Goal: Task Accomplishment & Management: Use online tool/utility

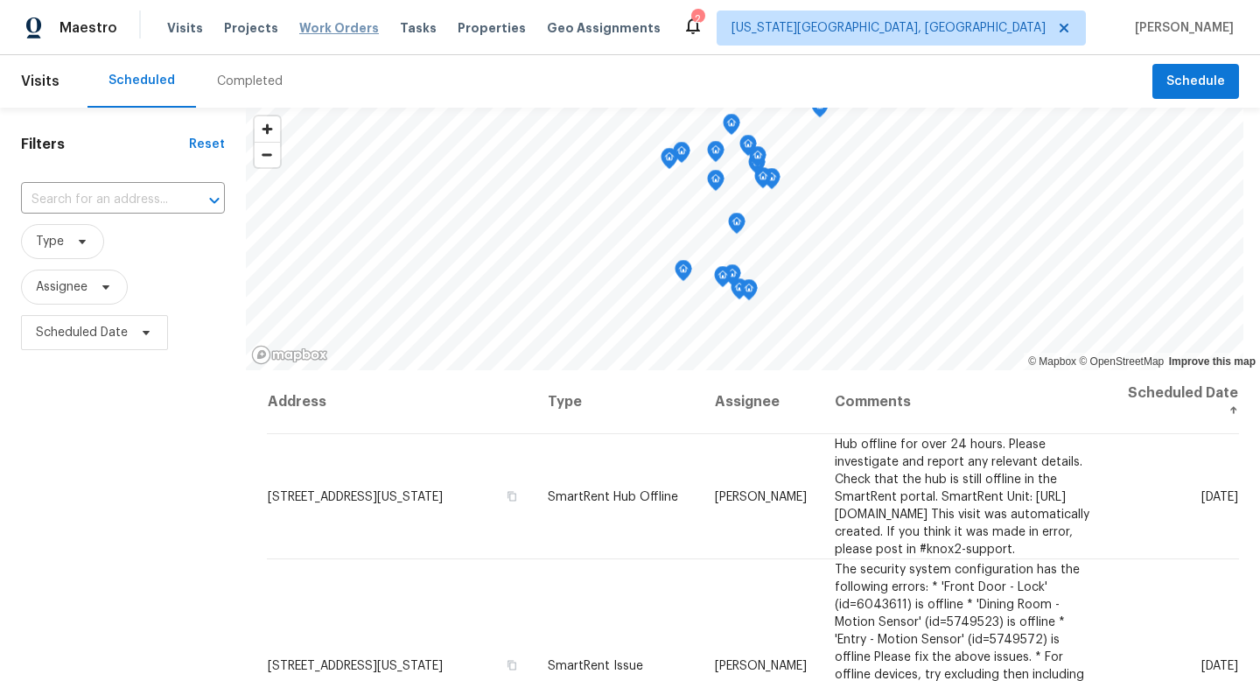
click at [317, 29] on span "Work Orders" at bounding box center [339, 28] width 80 height 18
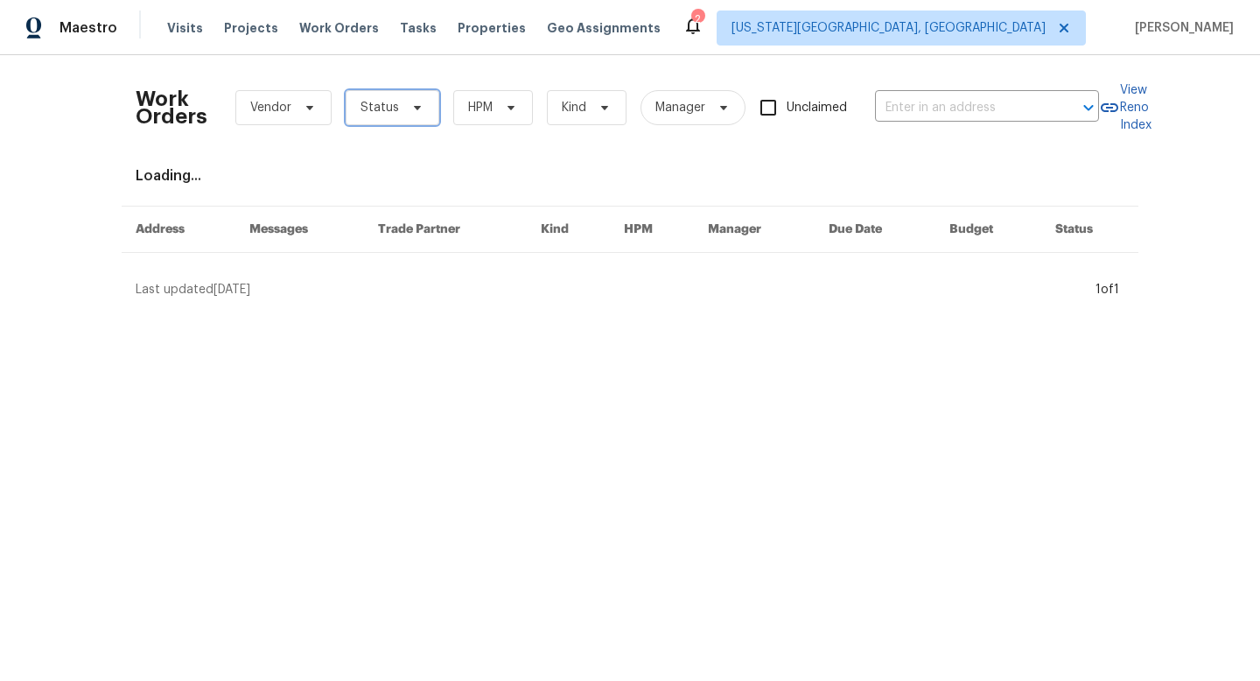
click at [425, 114] on span "Status" at bounding box center [393, 107] width 94 height 35
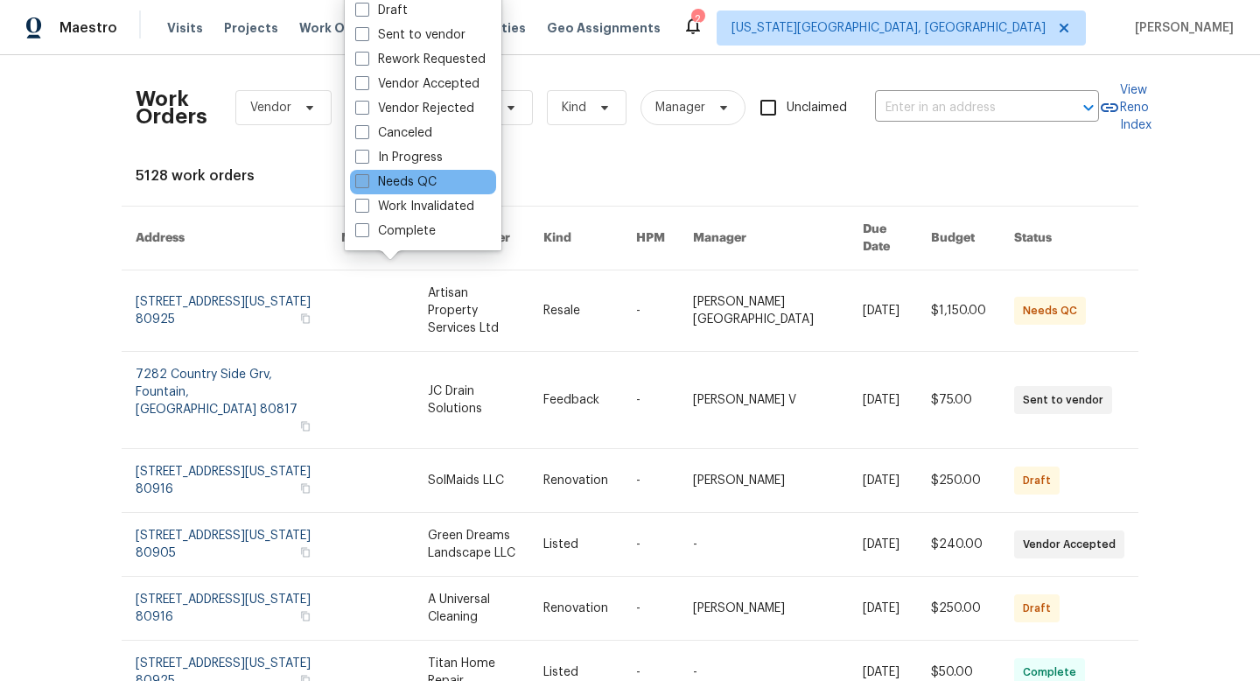
click at [377, 182] on label "Needs QC" at bounding box center [395, 182] width 81 height 18
click at [367, 182] on input "Needs QC" at bounding box center [360, 178] width 11 height 11
checkbox input "true"
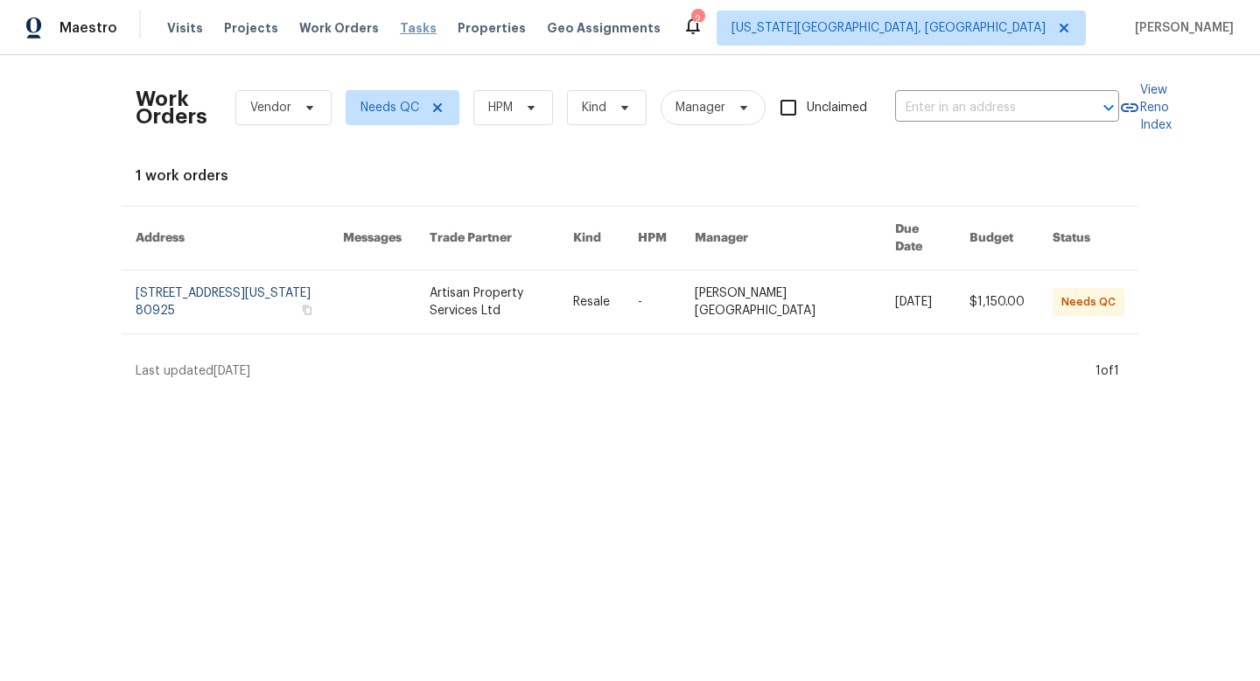
click at [400, 22] on span "Tasks" at bounding box center [418, 28] width 37 height 12
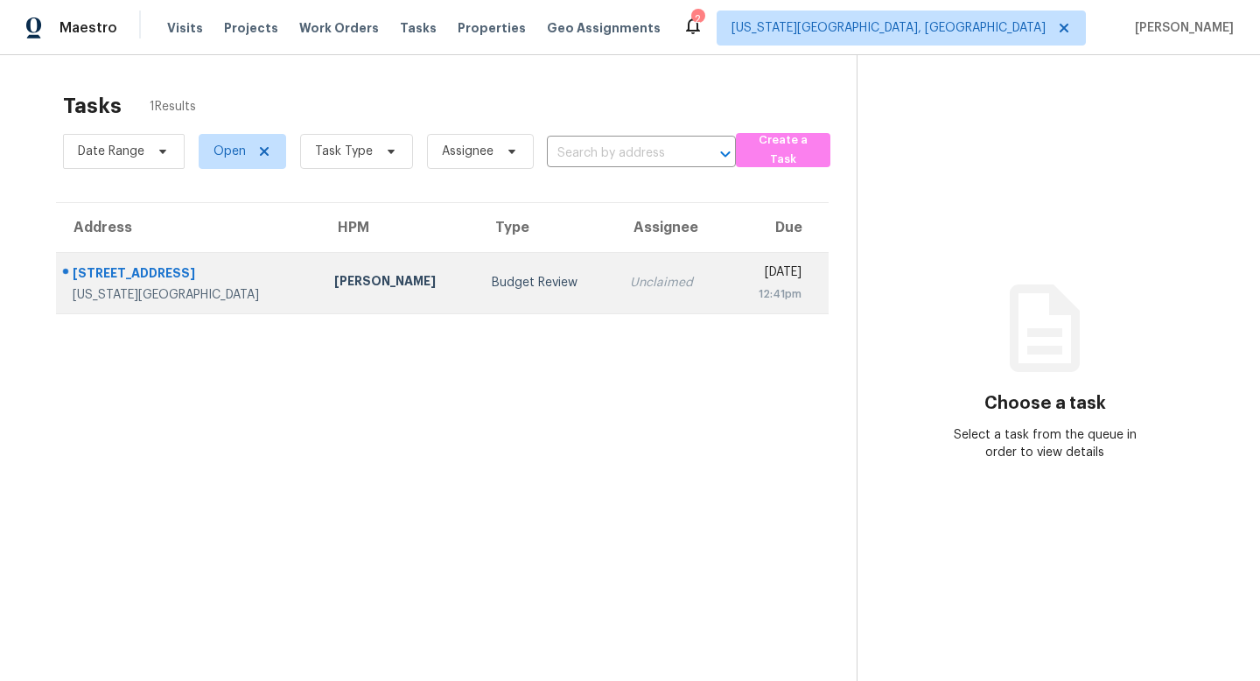
click at [141, 276] on div "[STREET_ADDRESS]" at bounding box center [190, 275] width 234 height 22
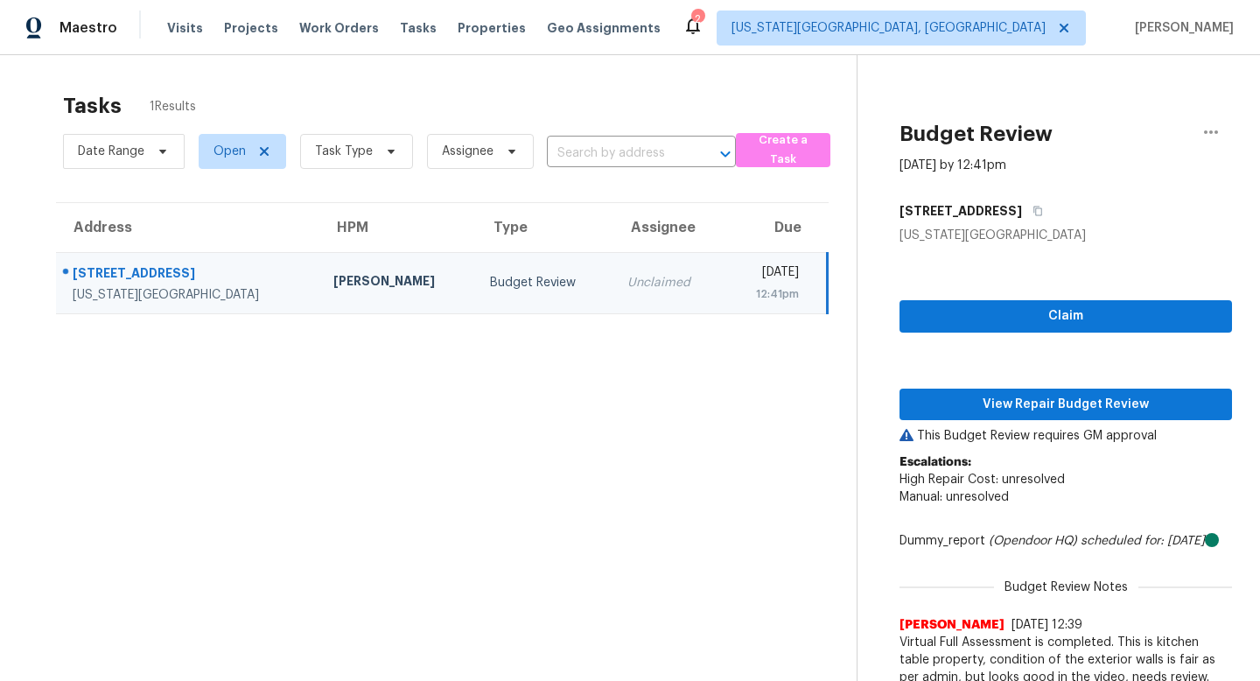
click at [944, 382] on div "Claim View Repair Budget Review This Budget Review requires GM approval Escalat…" at bounding box center [1066, 478] width 333 height 468
click at [947, 411] on span "View Repair Budget Review" at bounding box center [1066, 405] width 305 height 22
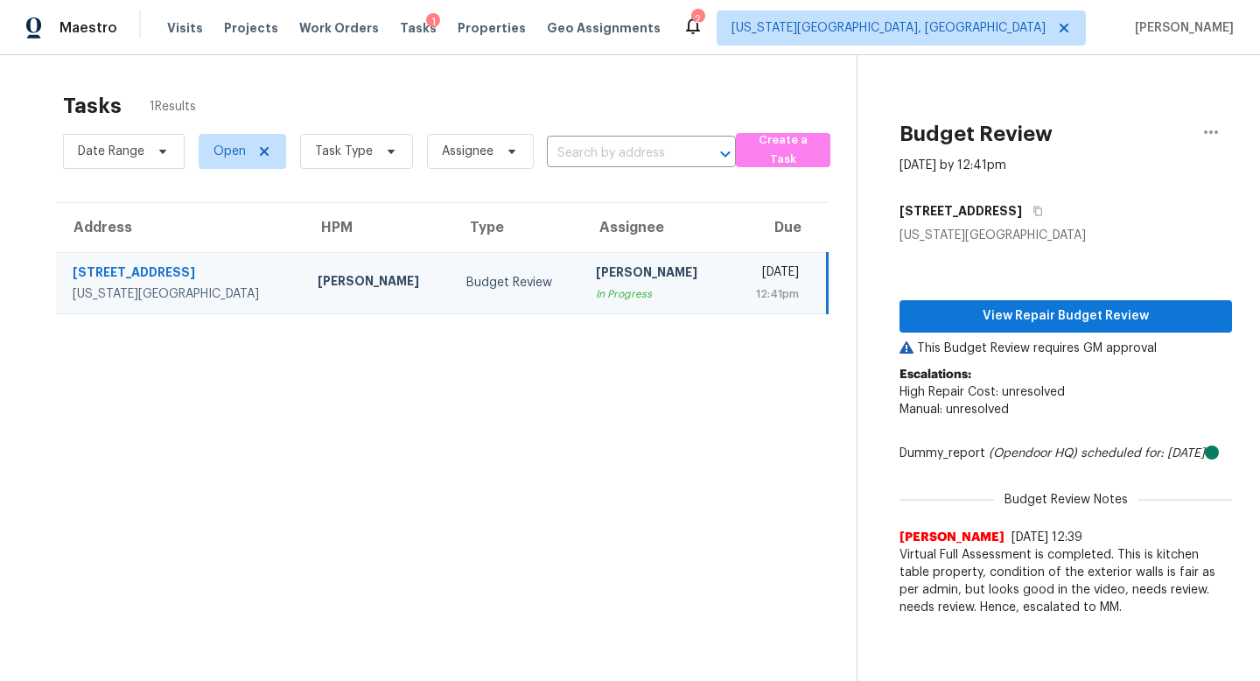
click at [407, 19] on div "Tasks 1" at bounding box center [418, 28] width 37 height 18
click at [404, 28] on span "Tasks" at bounding box center [418, 28] width 37 height 12
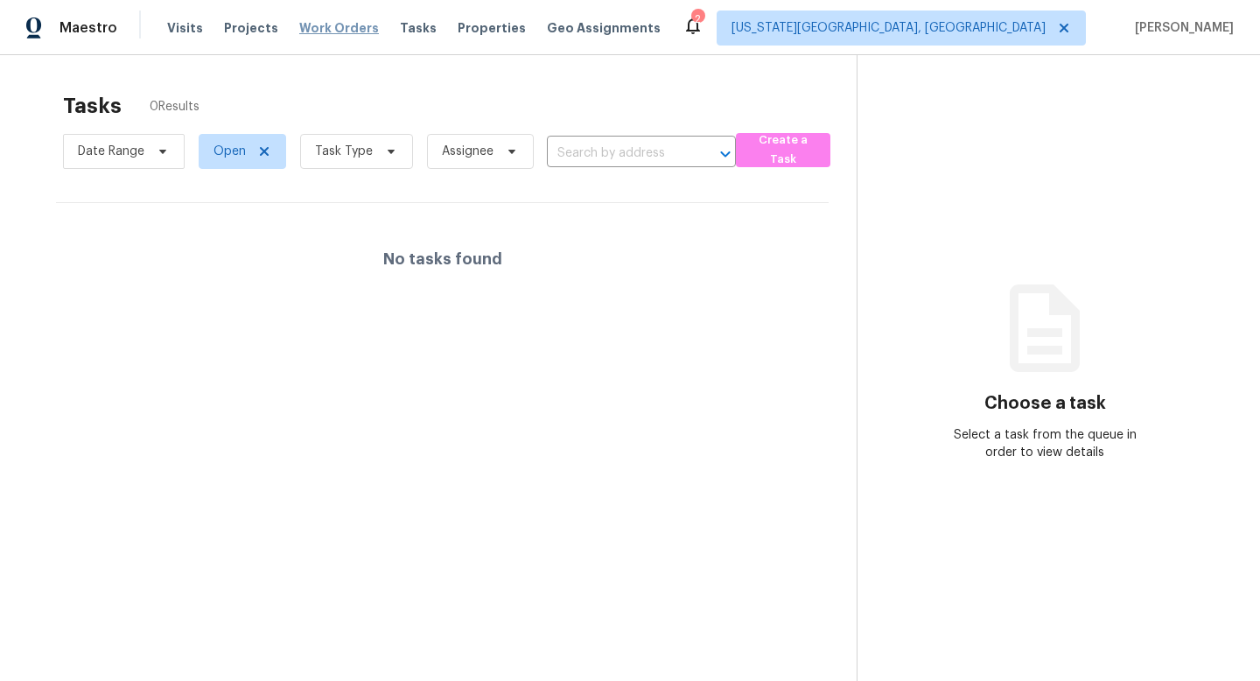
click at [325, 26] on span "Work Orders" at bounding box center [339, 28] width 80 height 18
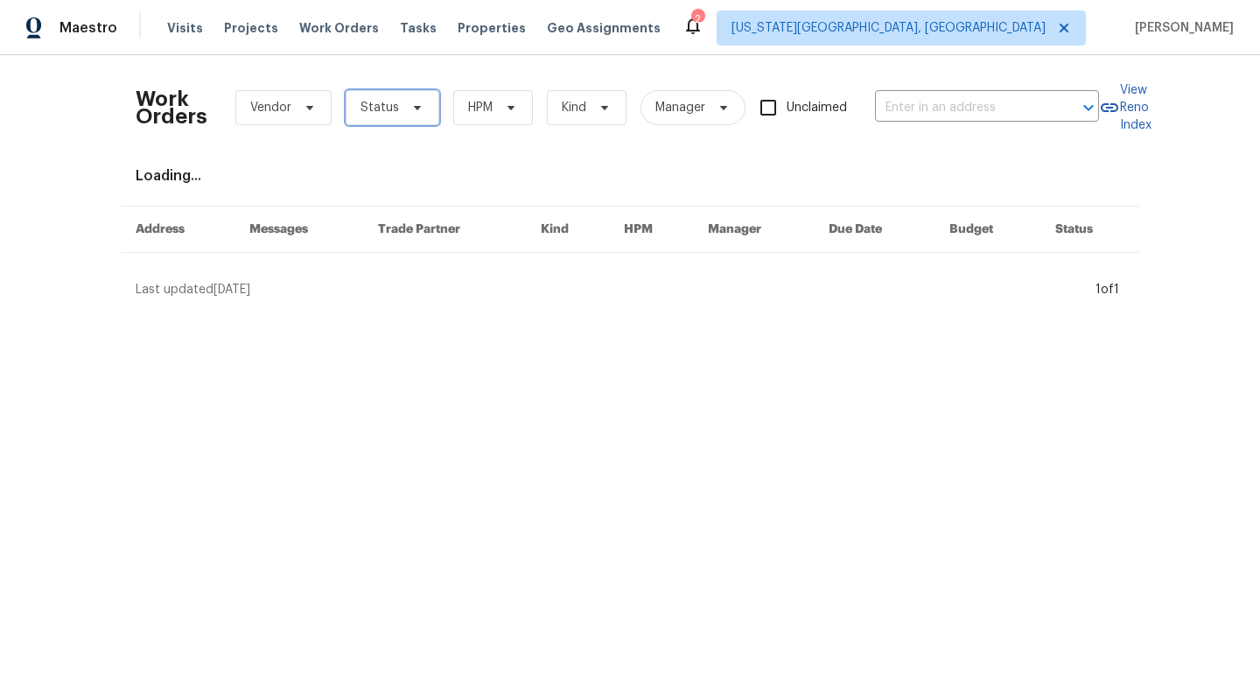
click at [378, 109] on span "Status" at bounding box center [380, 108] width 39 height 18
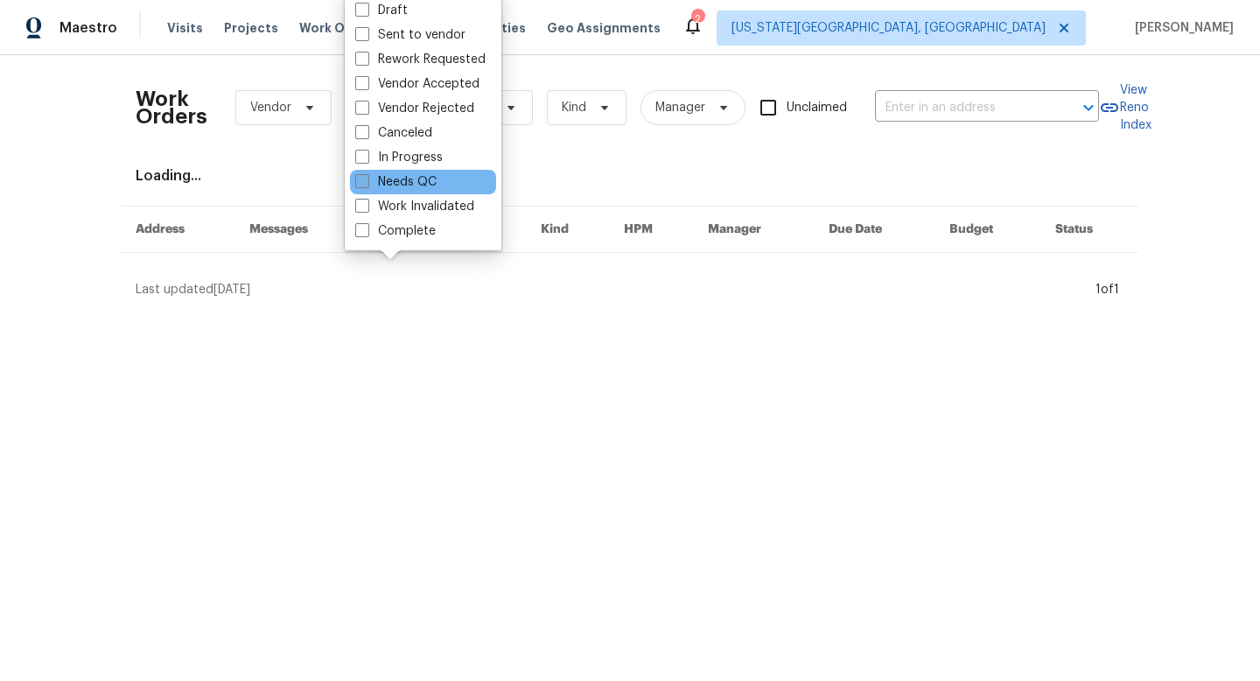
click at [366, 181] on span at bounding box center [362, 181] width 14 height 14
click at [366, 181] on input "Needs QC" at bounding box center [360, 178] width 11 height 11
checkbox input "true"
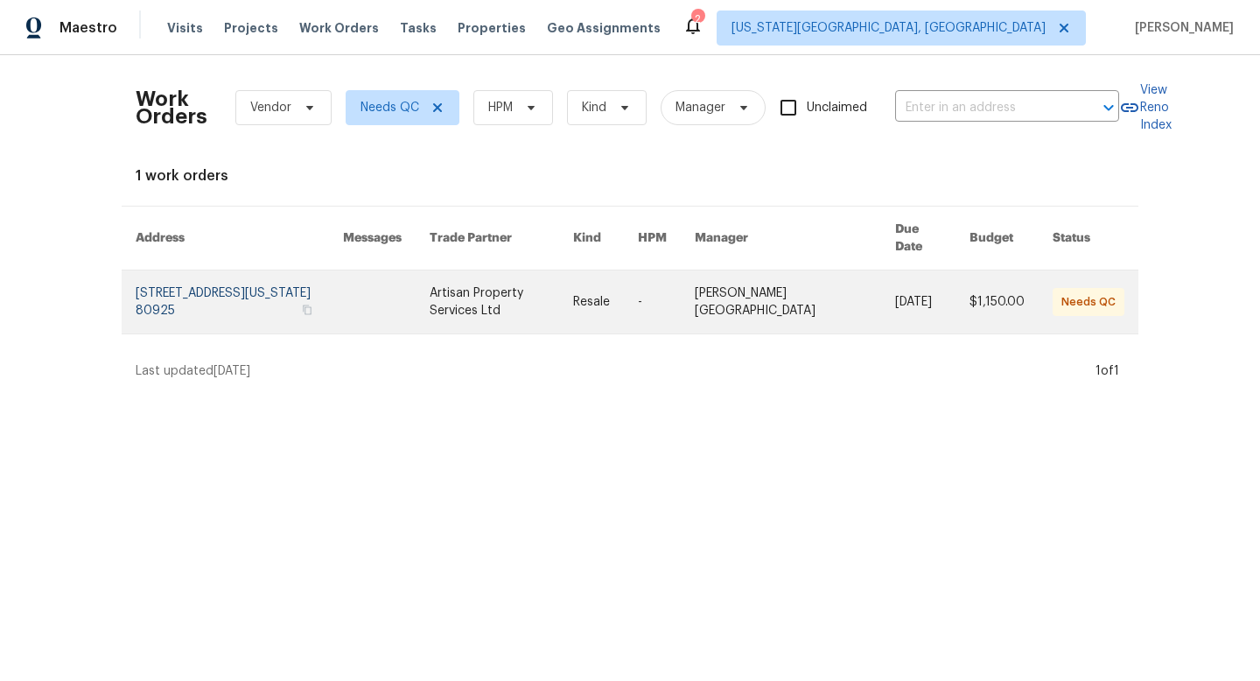
click at [537, 272] on link at bounding box center [502, 301] width 144 height 63
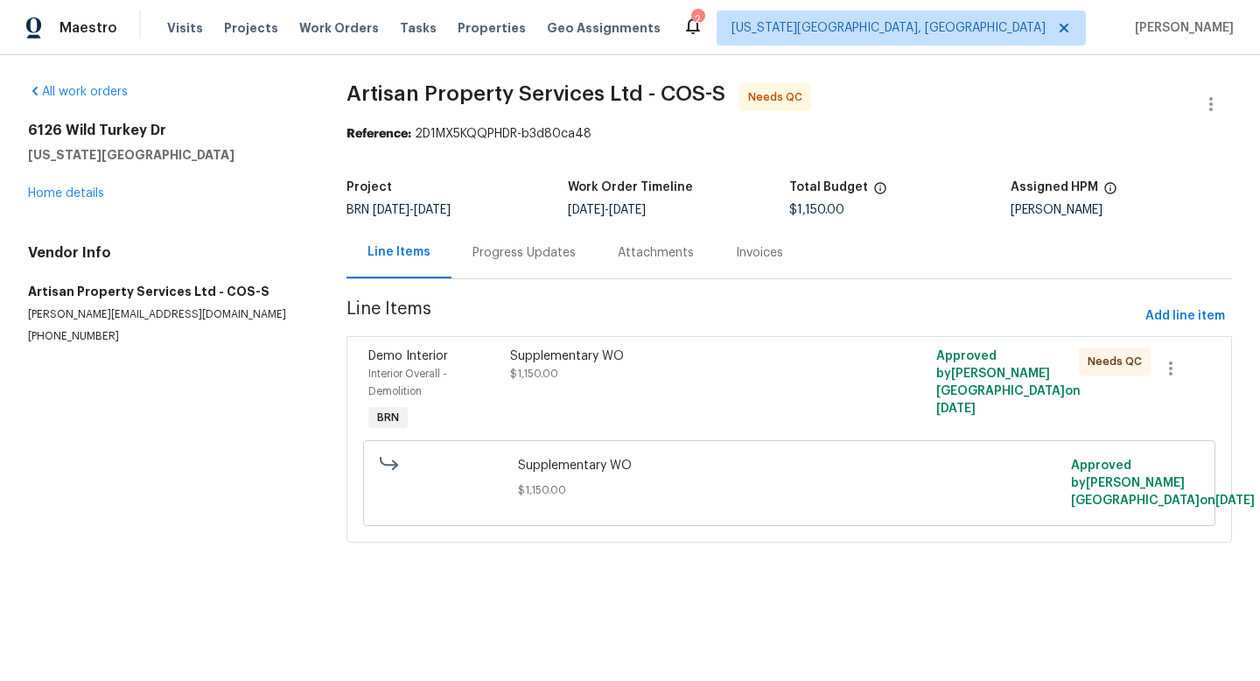
click at [515, 251] on div "Progress Updates" at bounding box center [524, 253] width 103 height 18
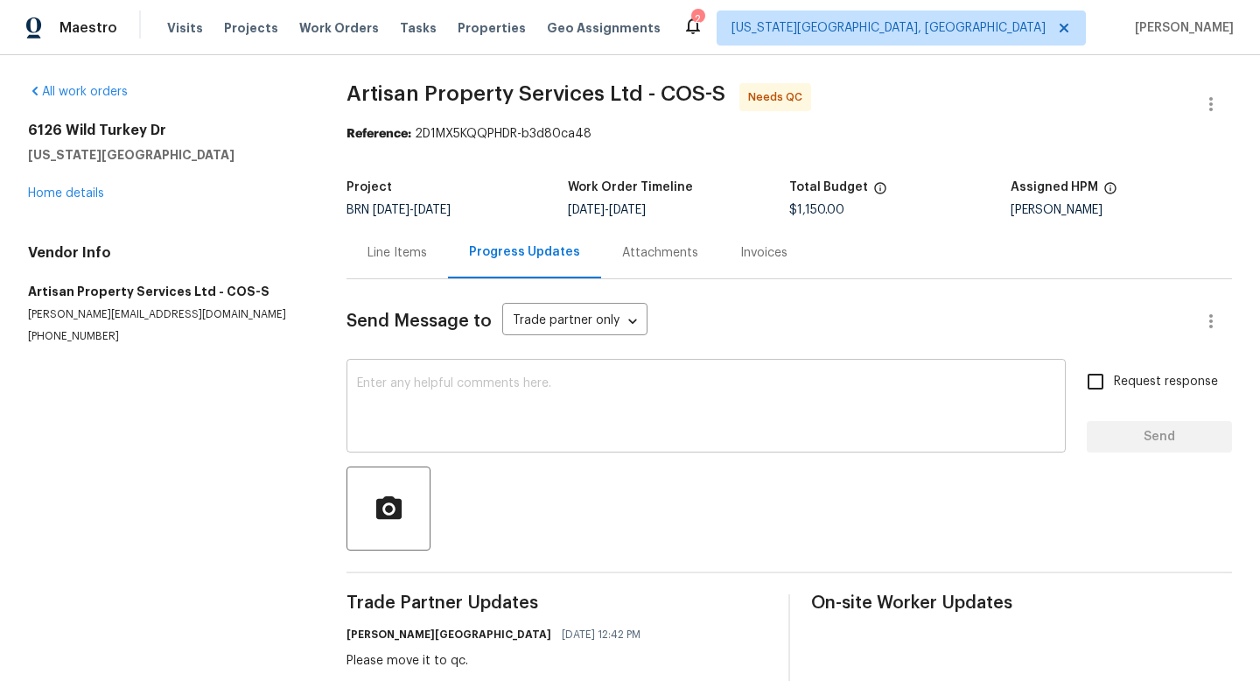
scroll to position [38, 0]
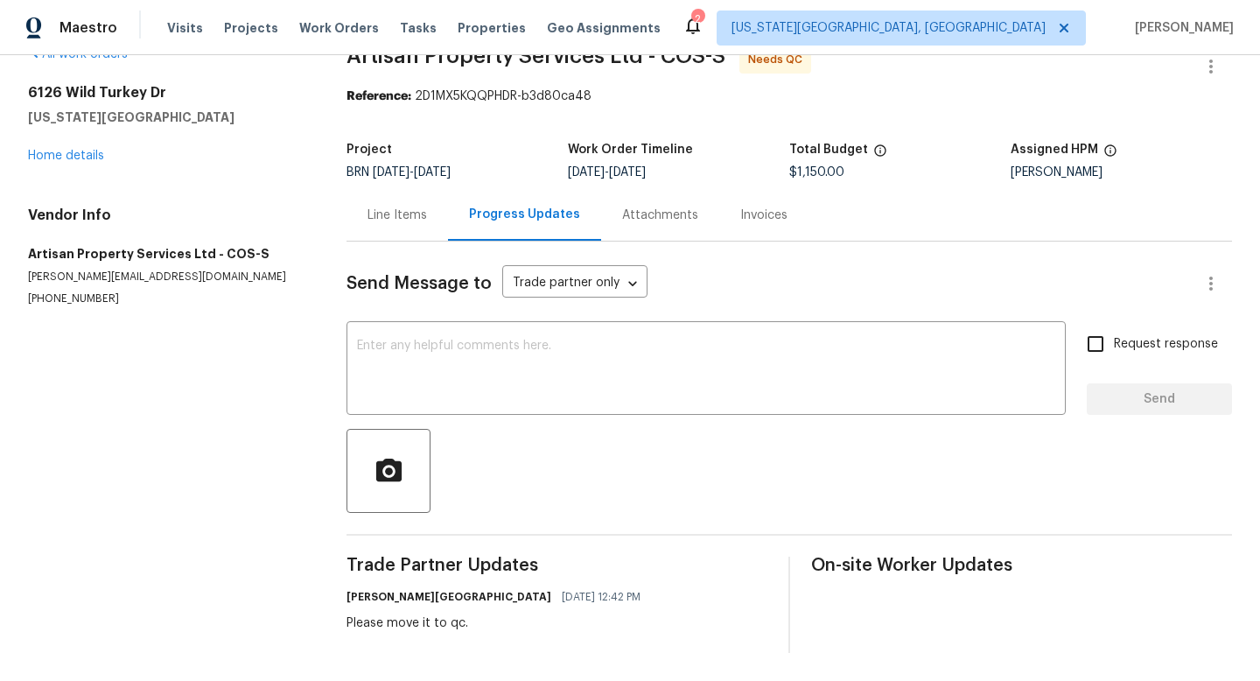
click at [396, 221] on div "Line Items" at bounding box center [398, 216] width 60 height 18
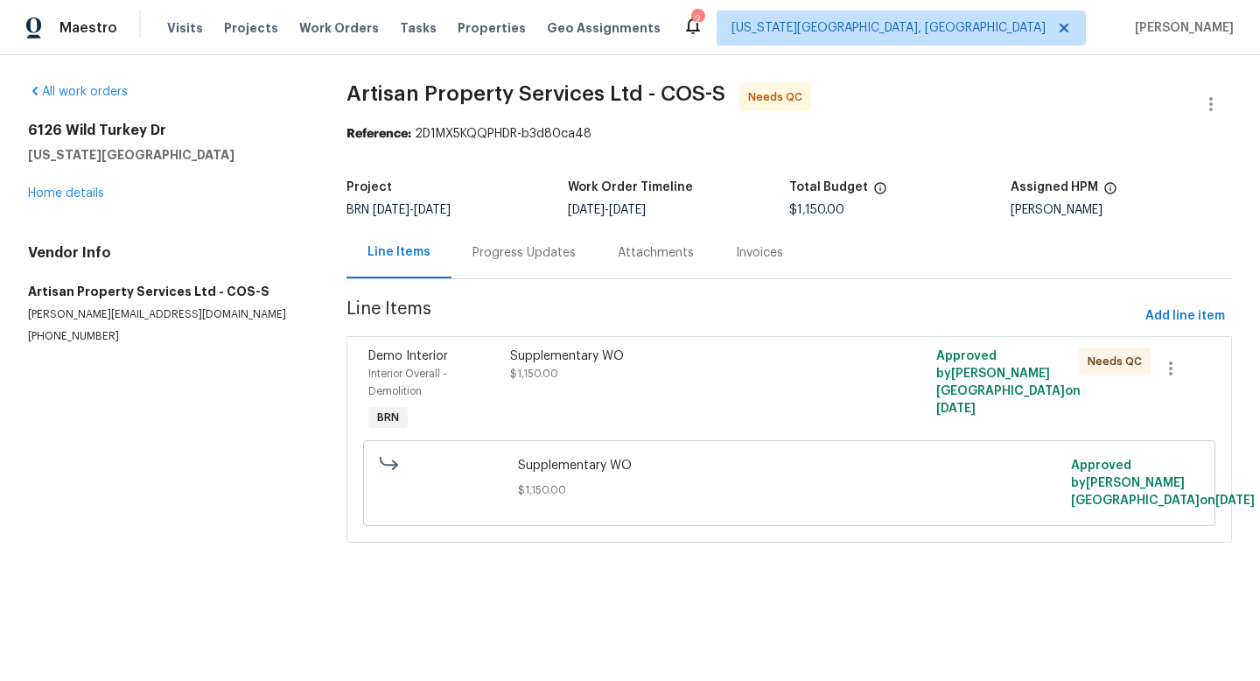
click at [633, 373] on div "Supplementary WO $1,150.00" at bounding box center [682, 364] width 345 height 35
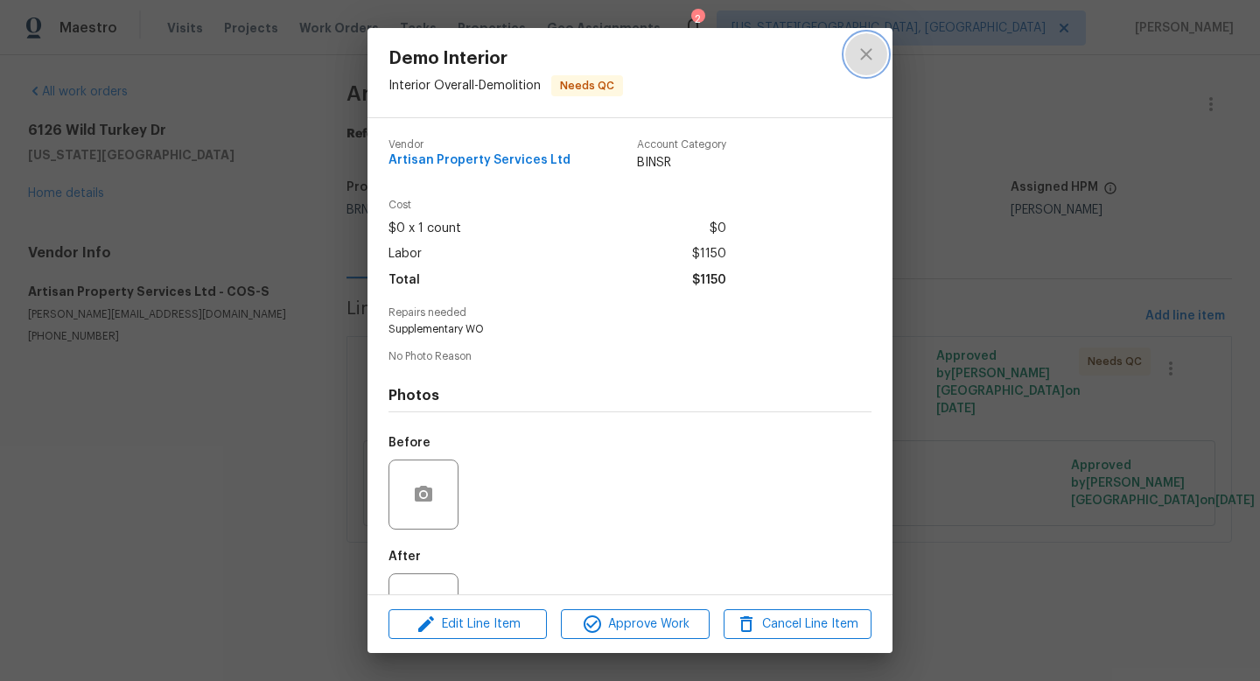
click at [862, 55] on icon "close" at bounding box center [866, 54] width 21 height 21
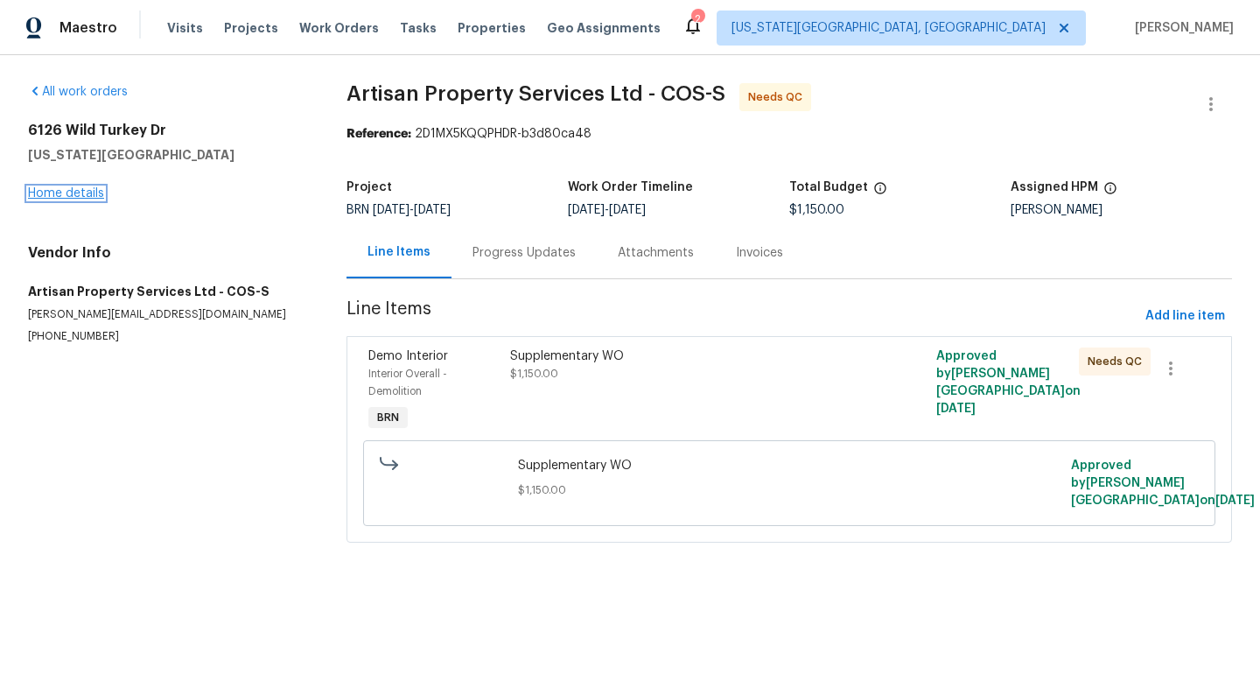
click at [71, 188] on link "Home details" at bounding box center [66, 193] width 76 height 12
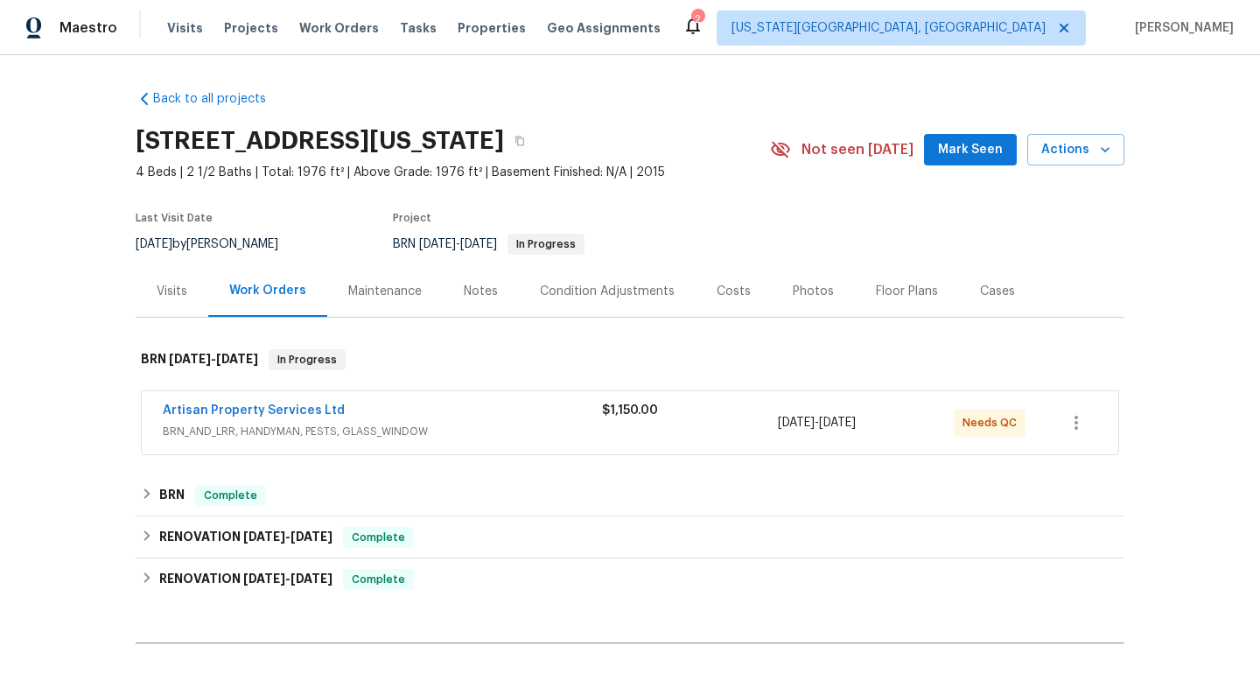
click at [978, 153] on span "Mark Seen" at bounding box center [970, 150] width 65 height 22
click at [480, 301] on div "Notes" at bounding box center [481, 291] width 76 height 52
